Goal: Transaction & Acquisition: Obtain resource

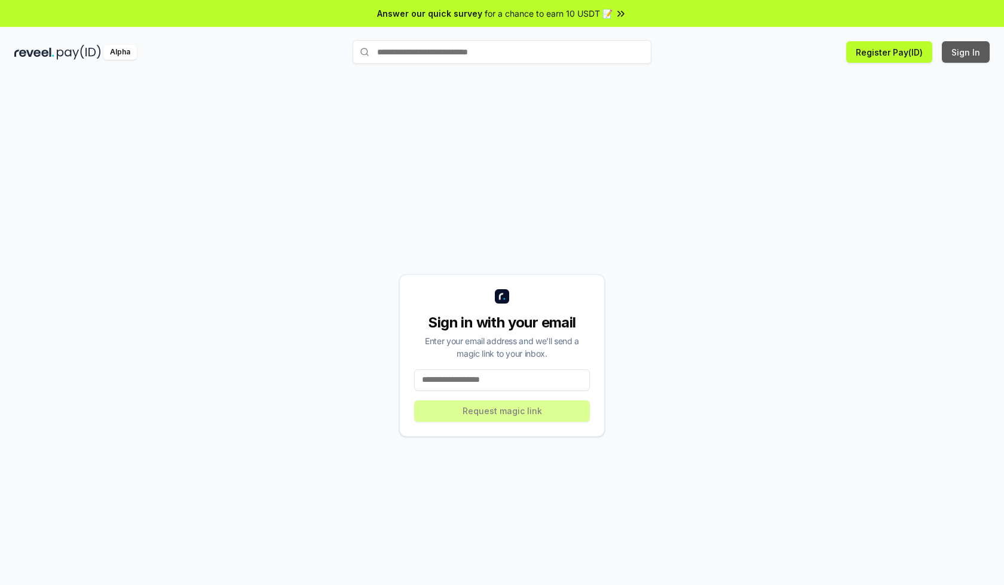
click at [966, 52] on button "Sign In" at bounding box center [966, 52] width 48 height 22
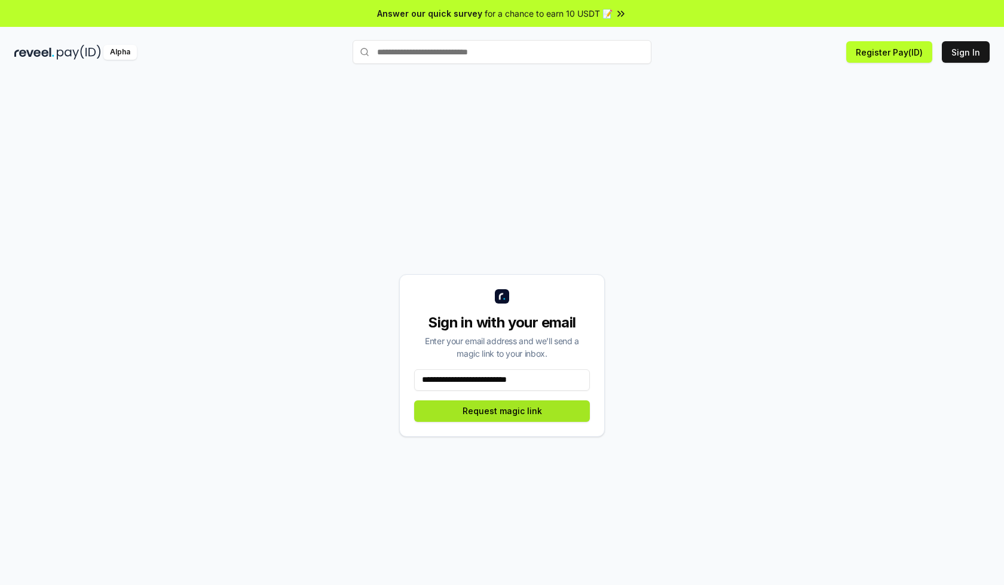
type input "**********"
click at [502, 411] on button "Request magic link" at bounding box center [502, 411] width 176 height 22
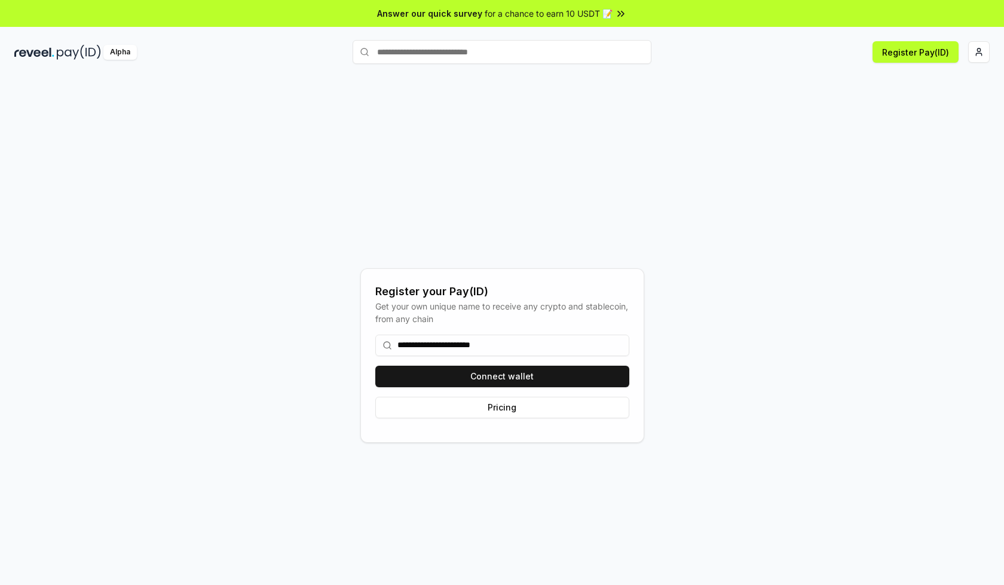
type input "**********"
